Goal: Entertainment & Leisure: Consume media (video, audio)

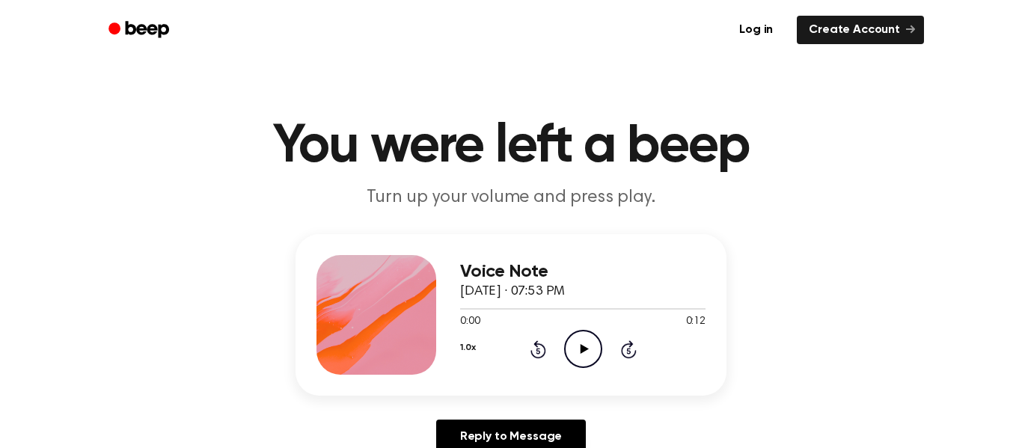
click at [578, 346] on icon "Play Audio" at bounding box center [583, 349] width 38 height 38
click at [596, 352] on icon "Play Audio" at bounding box center [583, 349] width 38 height 38
click at [584, 352] on icon "Play Audio" at bounding box center [583, 349] width 38 height 38
click at [593, 355] on icon "Play Audio" at bounding box center [583, 349] width 38 height 38
click at [580, 346] on icon at bounding box center [584, 349] width 8 height 10
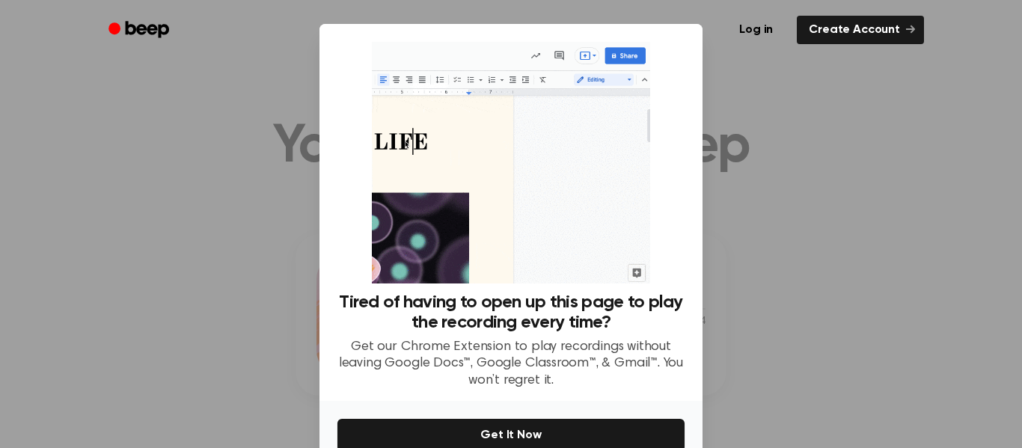
scroll to position [79, 0]
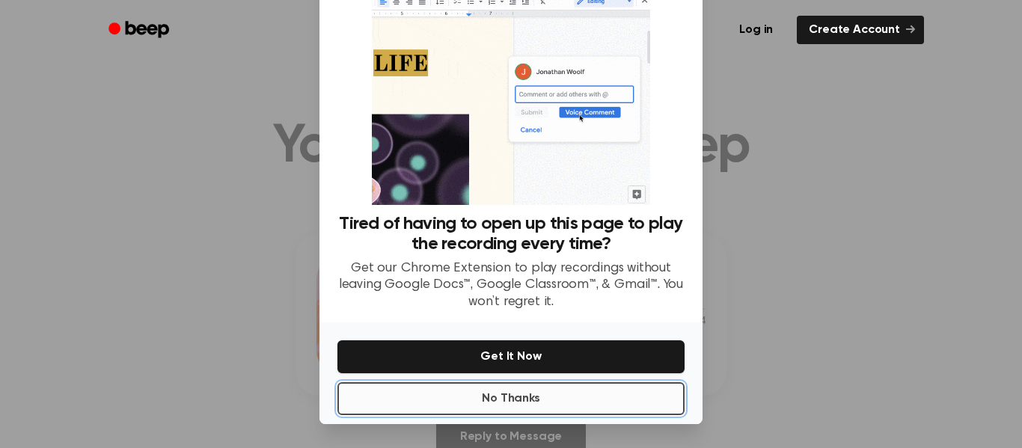
click at [564, 391] on button "No Thanks" at bounding box center [510, 398] width 347 height 33
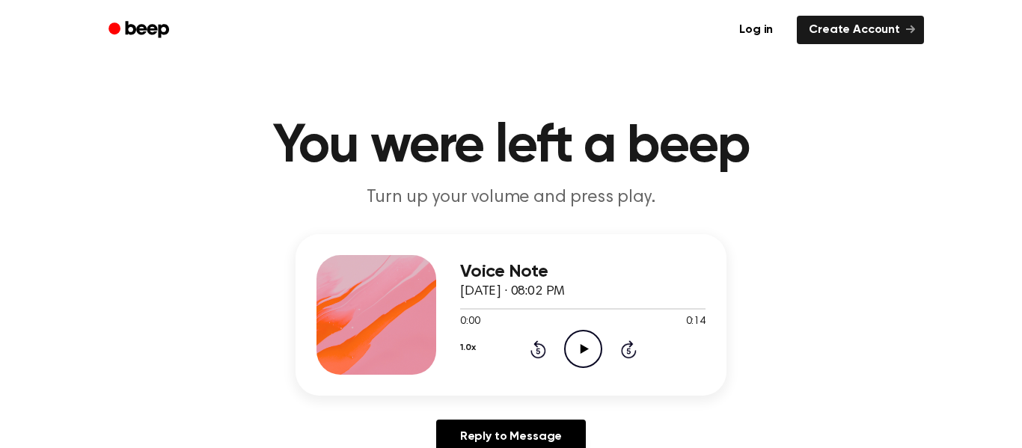
click at [590, 364] on icon "Play Audio" at bounding box center [583, 349] width 38 height 38
click at [574, 349] on icon "Play Audio" at bounding box center [583, 349] width 38 height 38
